Goal: Task Accomplishment & Management: Manage account settings

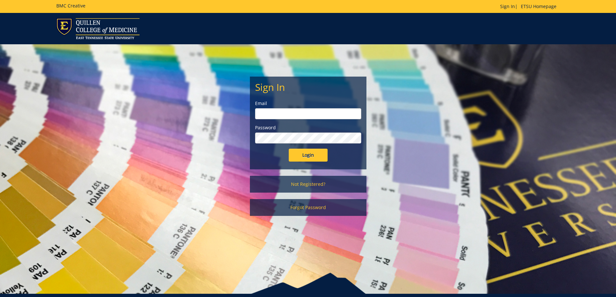
click at [266, 112] on input "email" at bounding box center [308, 113] width 106 height 11
type input "[EMAIL_ADDRESS][DOMAIN_NAME]"
click at [289, 149] on input "Login" at bounding box center [308, 155] width 39 height 13
drag, startPoint x: 305, startPoint y: 151, endPoint x: 317, endPoint y: 151, distance: 12.3
click at [305, 151] on input "Login" at bounding box center [308, 155] width 39 height 13
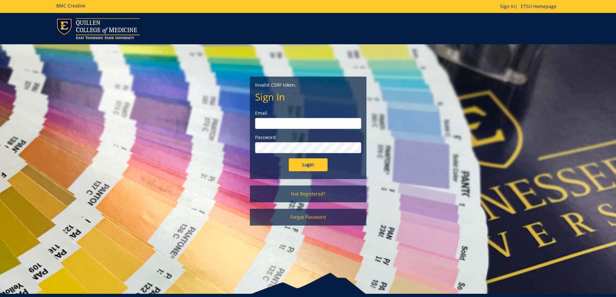
click at [276, 122] on input "email" at bounding box center [308, 123] width 106 height 11
type input "[EMAIL_ADDRESS][DOMAIN_NAME]"
click at [289, 159] on input "Login" at bounding box center [308, 165] width 39 height 13
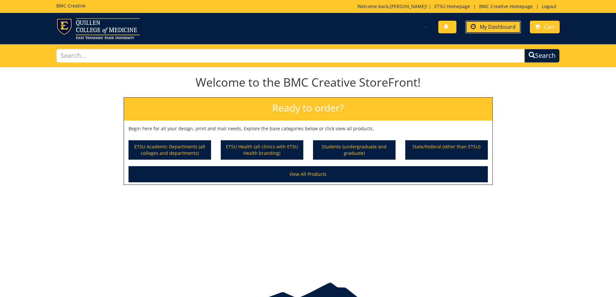
click at [495, 27] on span "My Dashboard" at bounding box center [497, 26] width 36 height 7
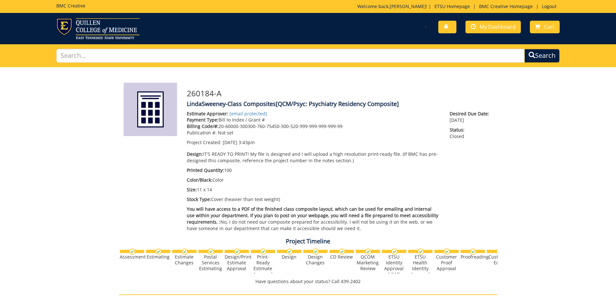
scroll to position [227, 0]
